Goal: Navigation & Orientation: Find specific page/section

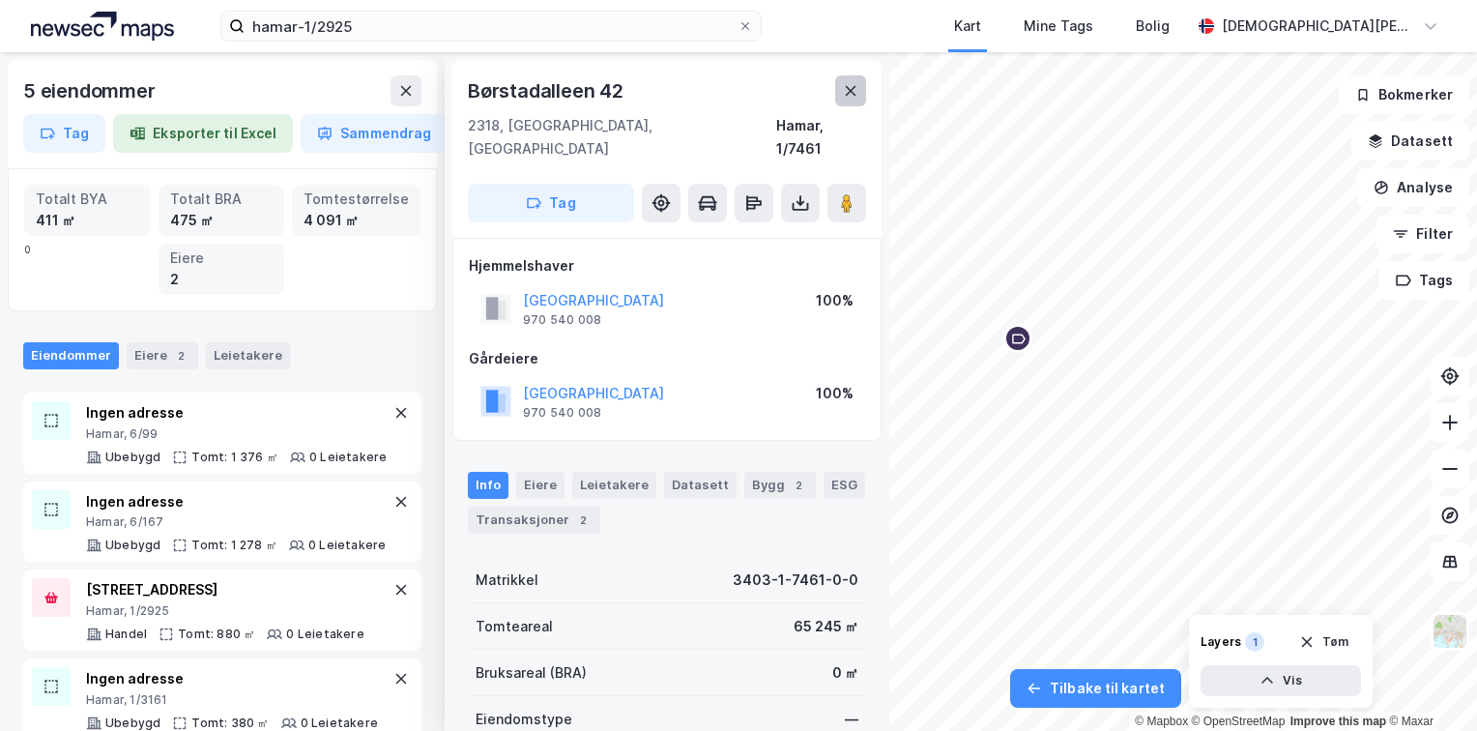
click at [850, 94] on icon at bounding box center [850, 90] width 15 height 15
click at [850, 90] on icon at bounding box center [851, 91] width 11 height 10
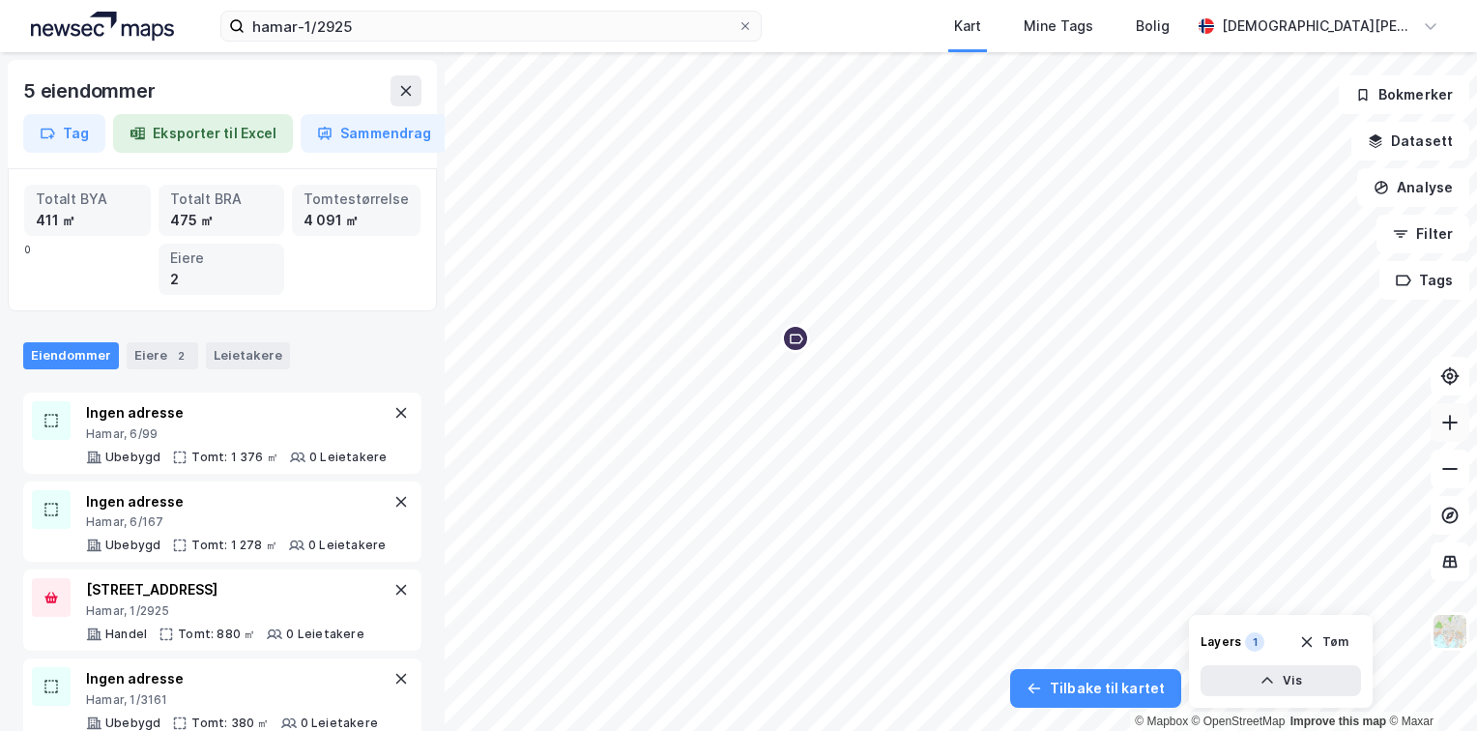
click at [1456, 424] on icon at bounding box center [1450, 422] width 19 height 19
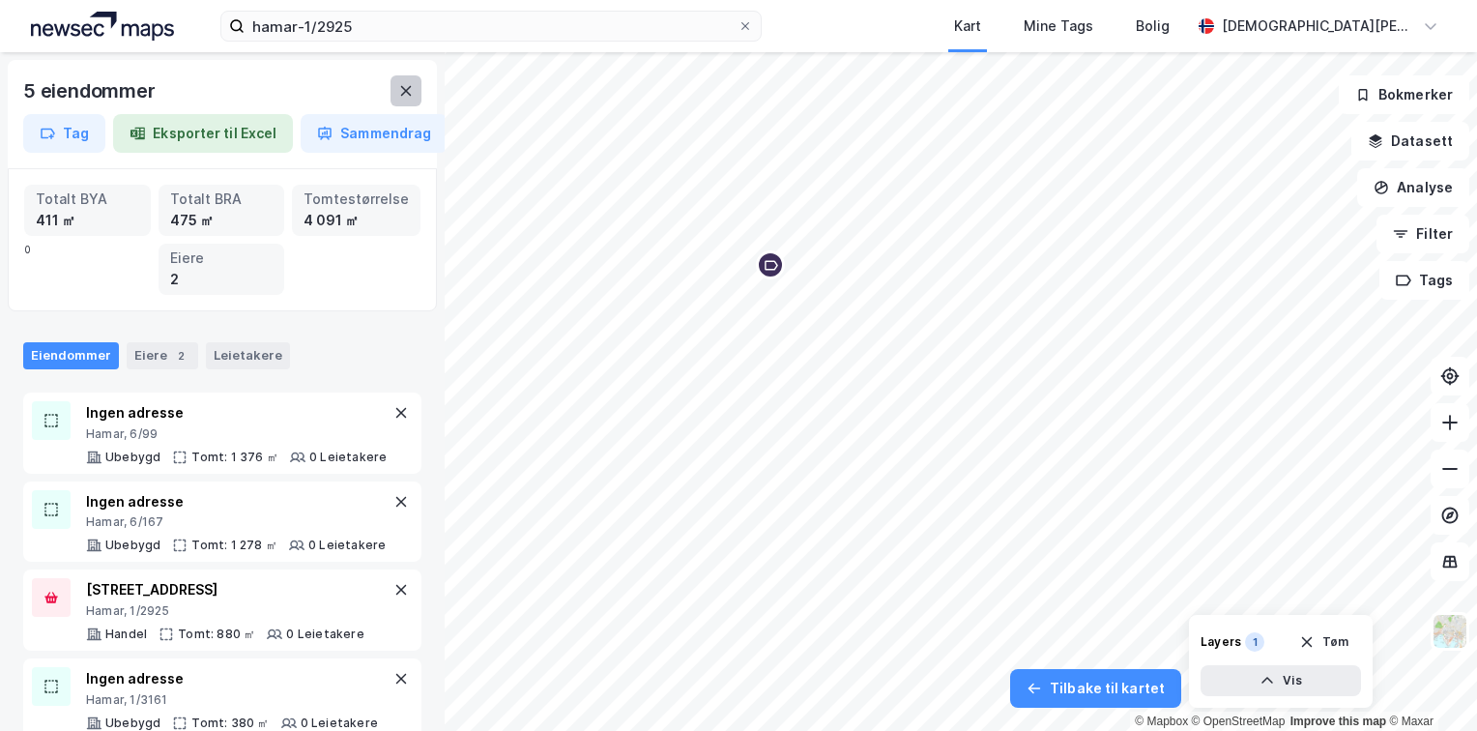
click at [410, 93] on icon at bounding box center [405, 90] width 15 height 15
